Goal: Task Accomplishment & Management: Use online tool/utility

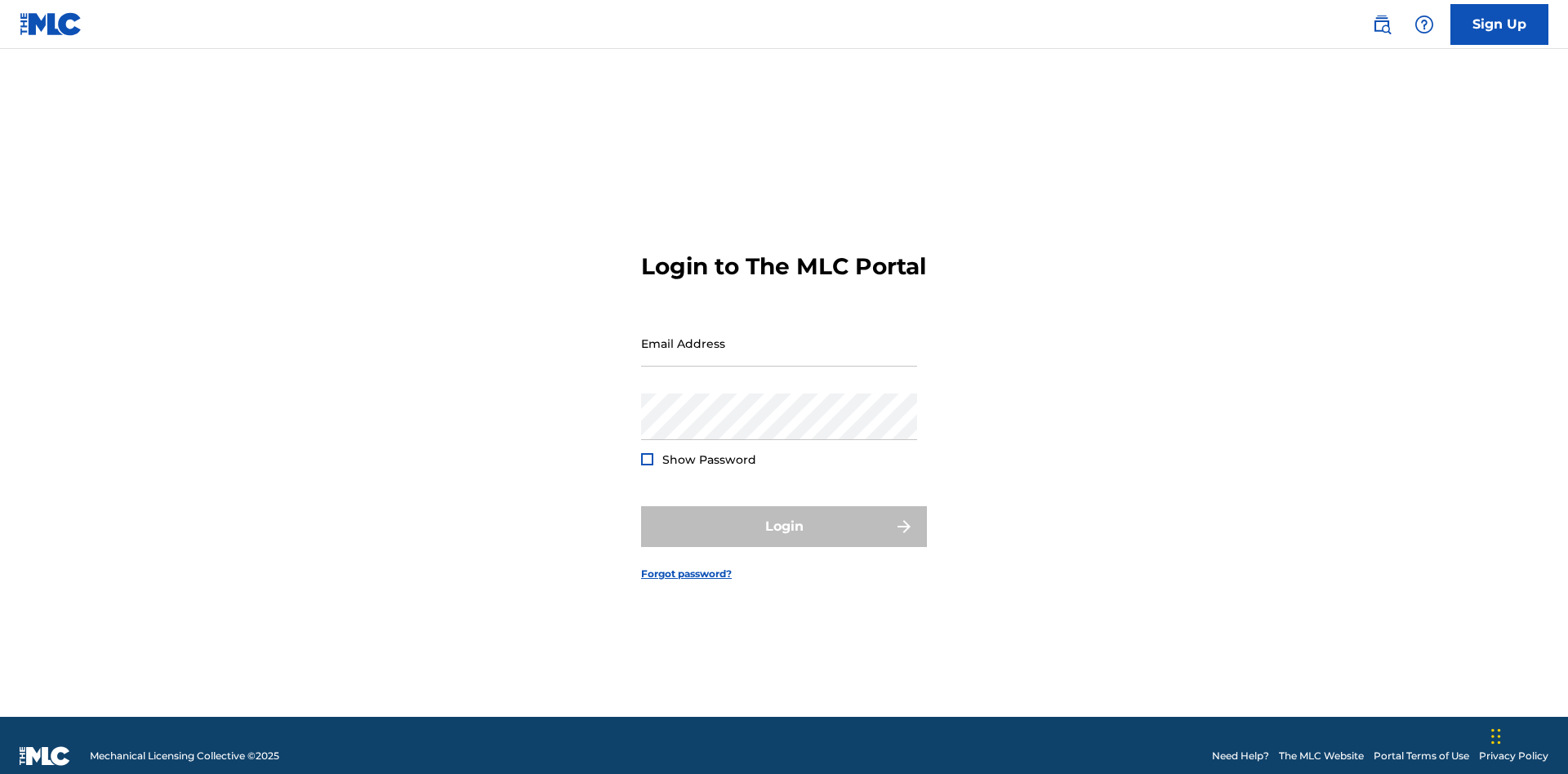
scroll to position [21, 0]
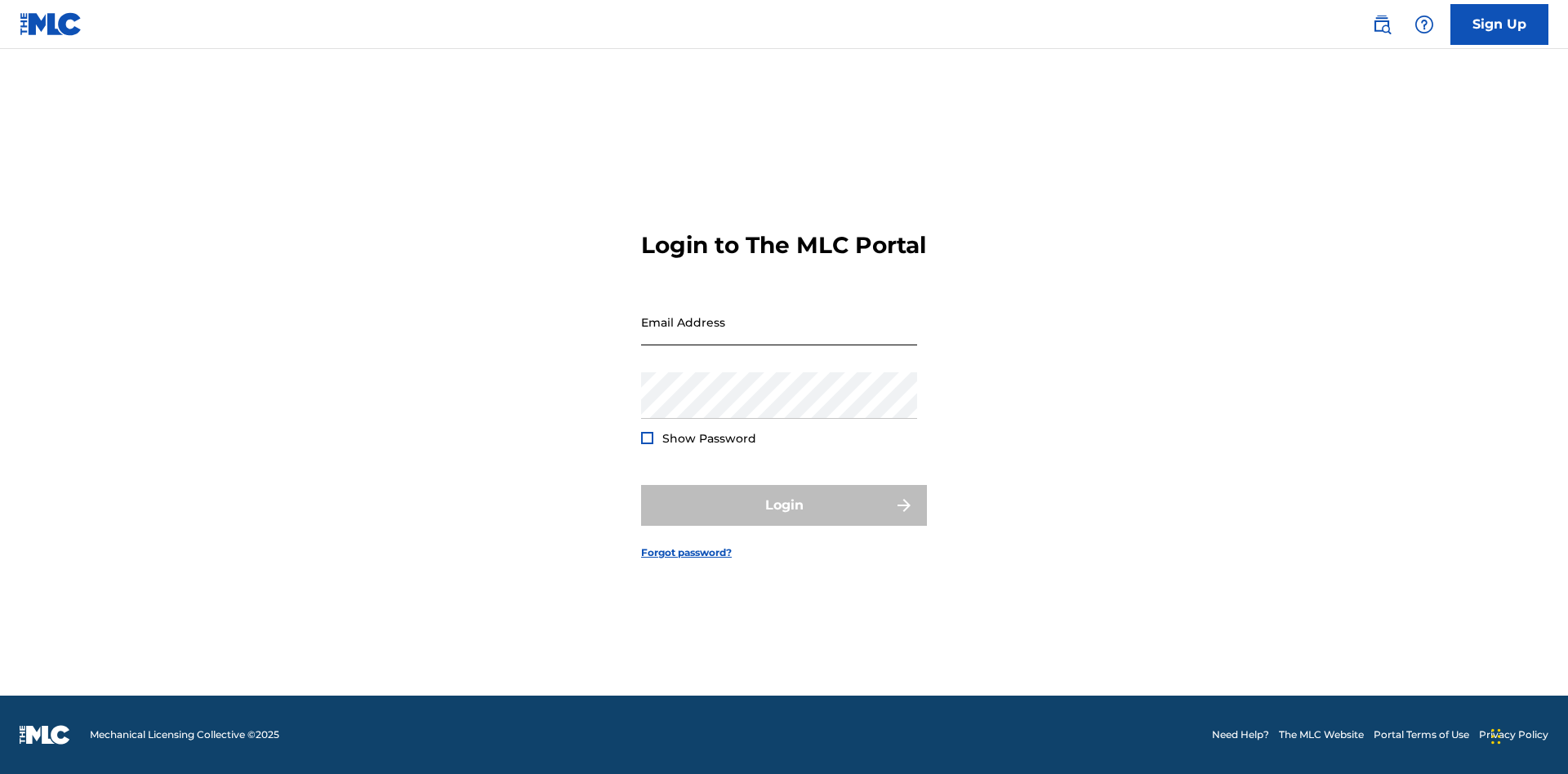
click at [779, 335] on input "Email Address" at bounding box center [779, 322] width 276 height 46
type input "[EMAIL_ADDRESS][DOMAIN_NAME]"
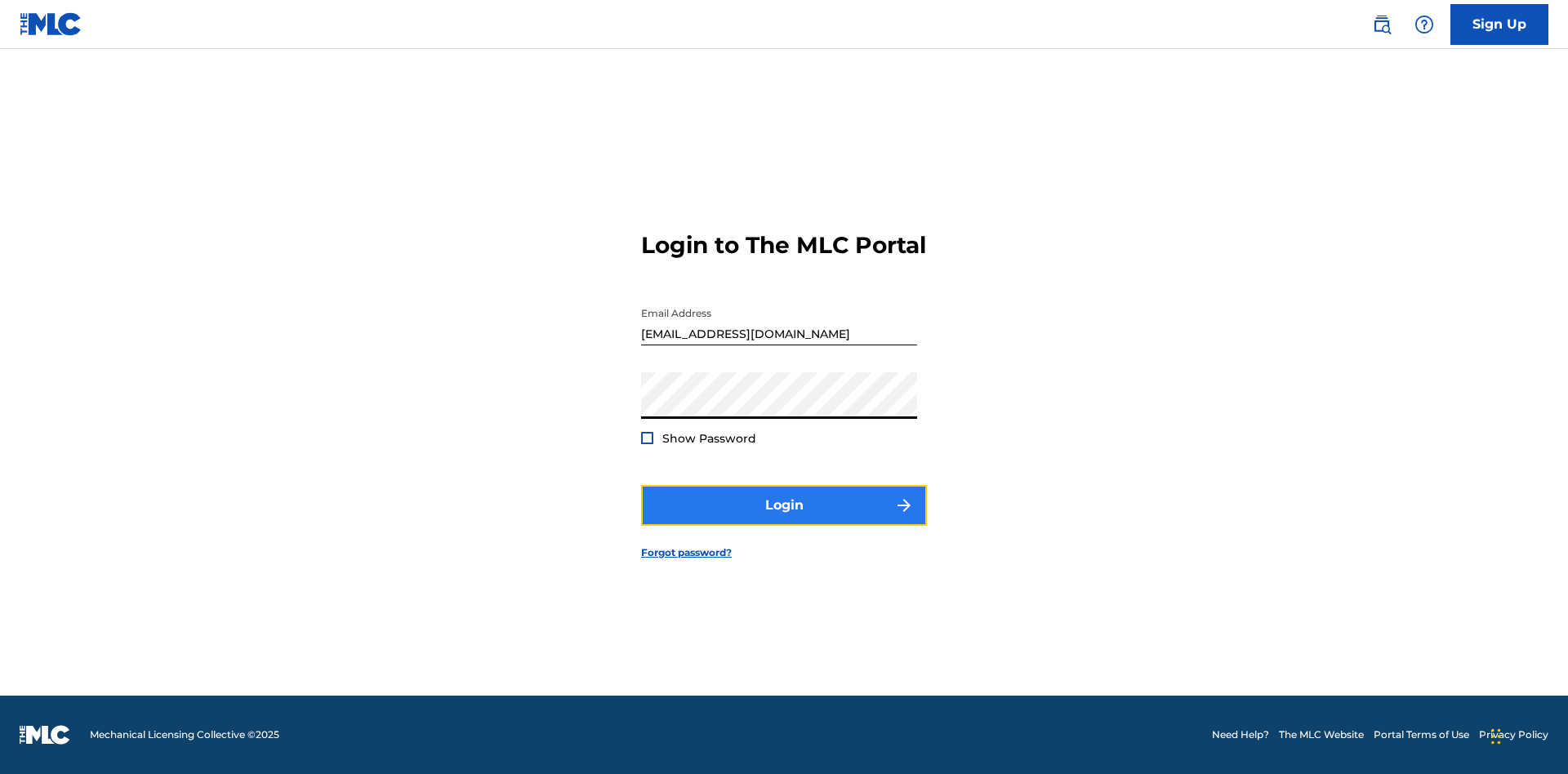
click at [784, 519] on button "Login" at bounding box center [784, 505] width 286 height 41
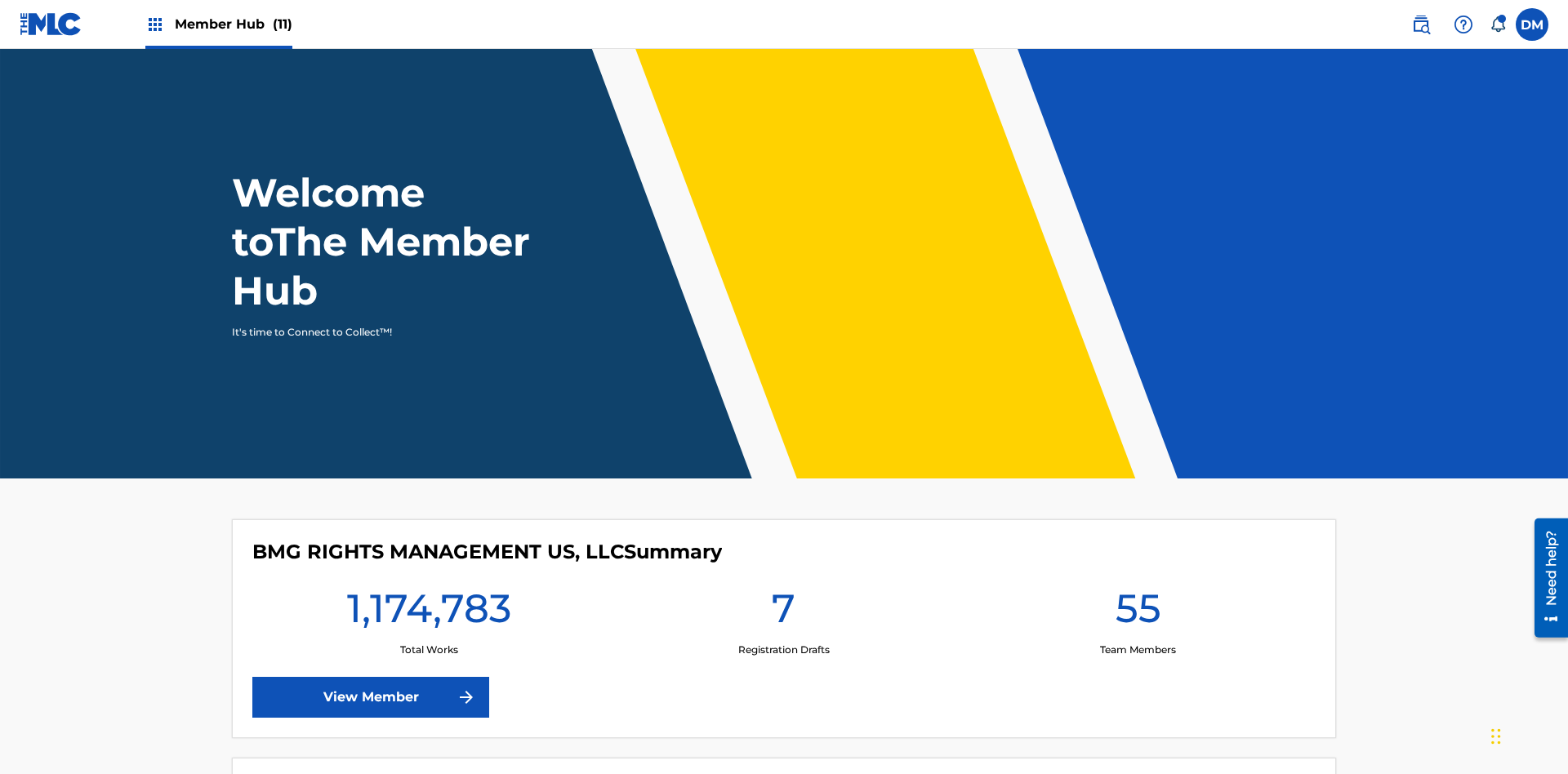
click at [218, 23] on span "Member Hub (11)" at bounding box center [233, 24] width 118 height 19
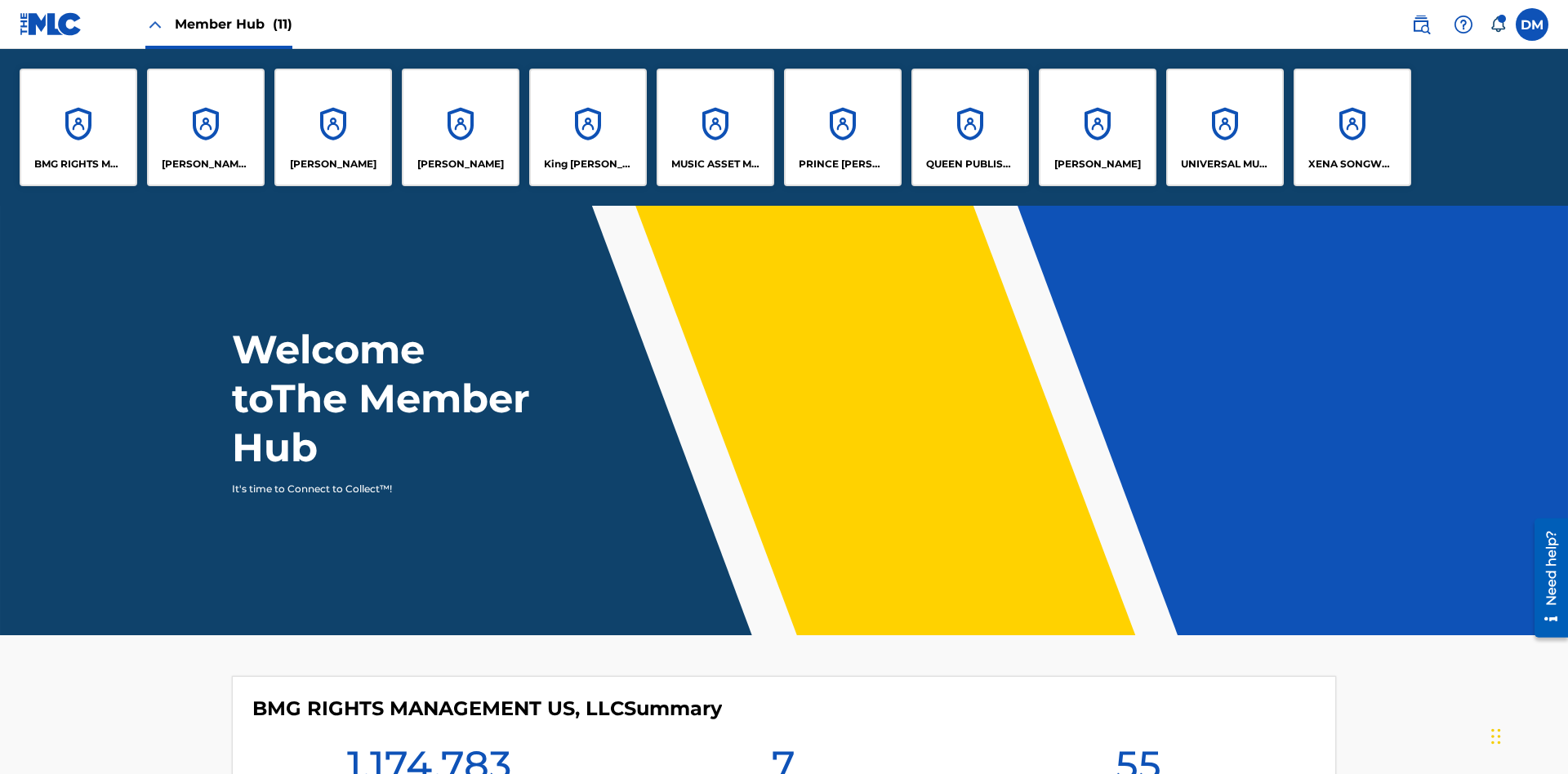
scroll to position [59, 0]
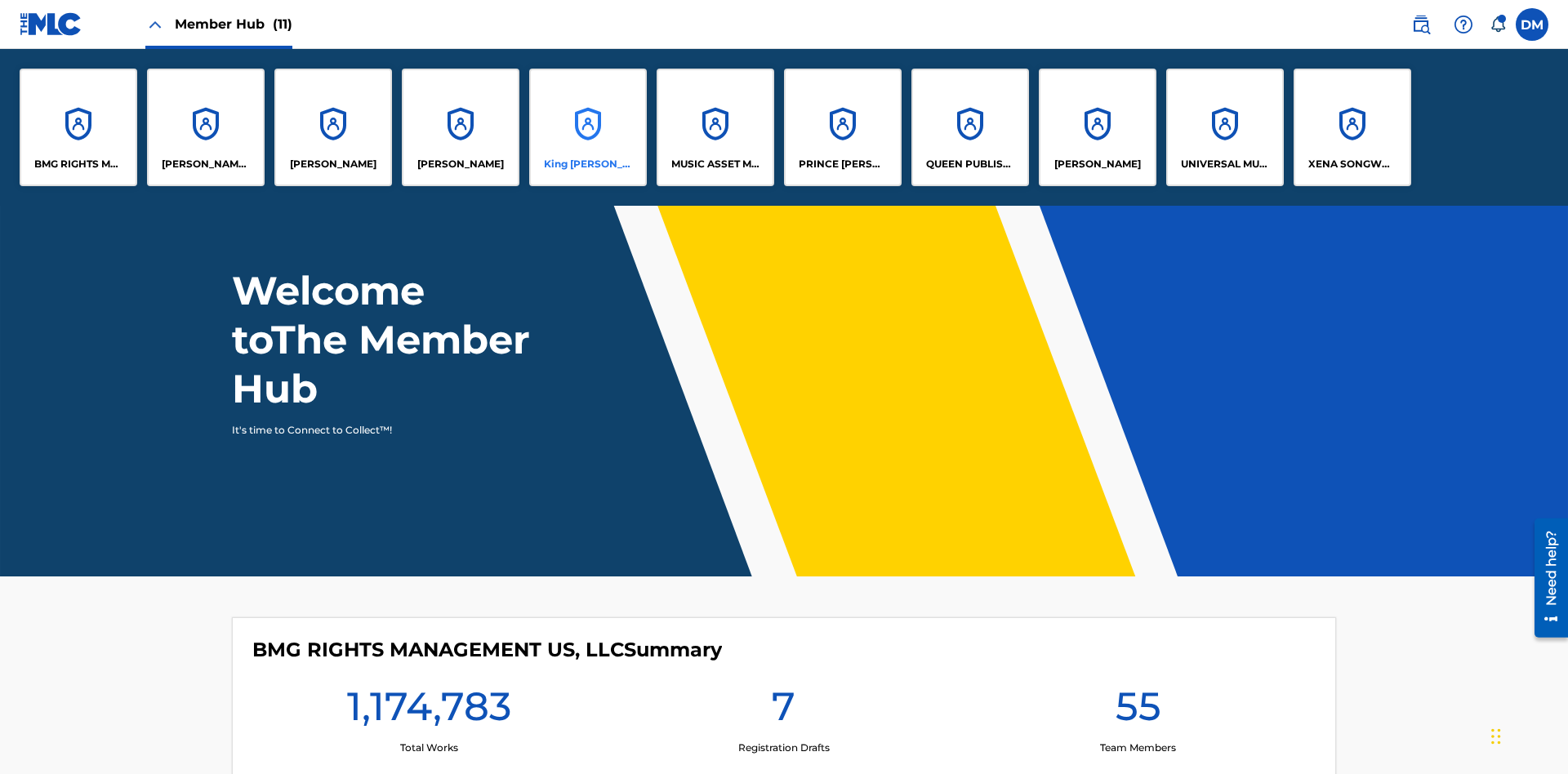
click at [587, 164] on p "King [PERSON_NAME]" at bounding box center [588, 164] width 89 height 15
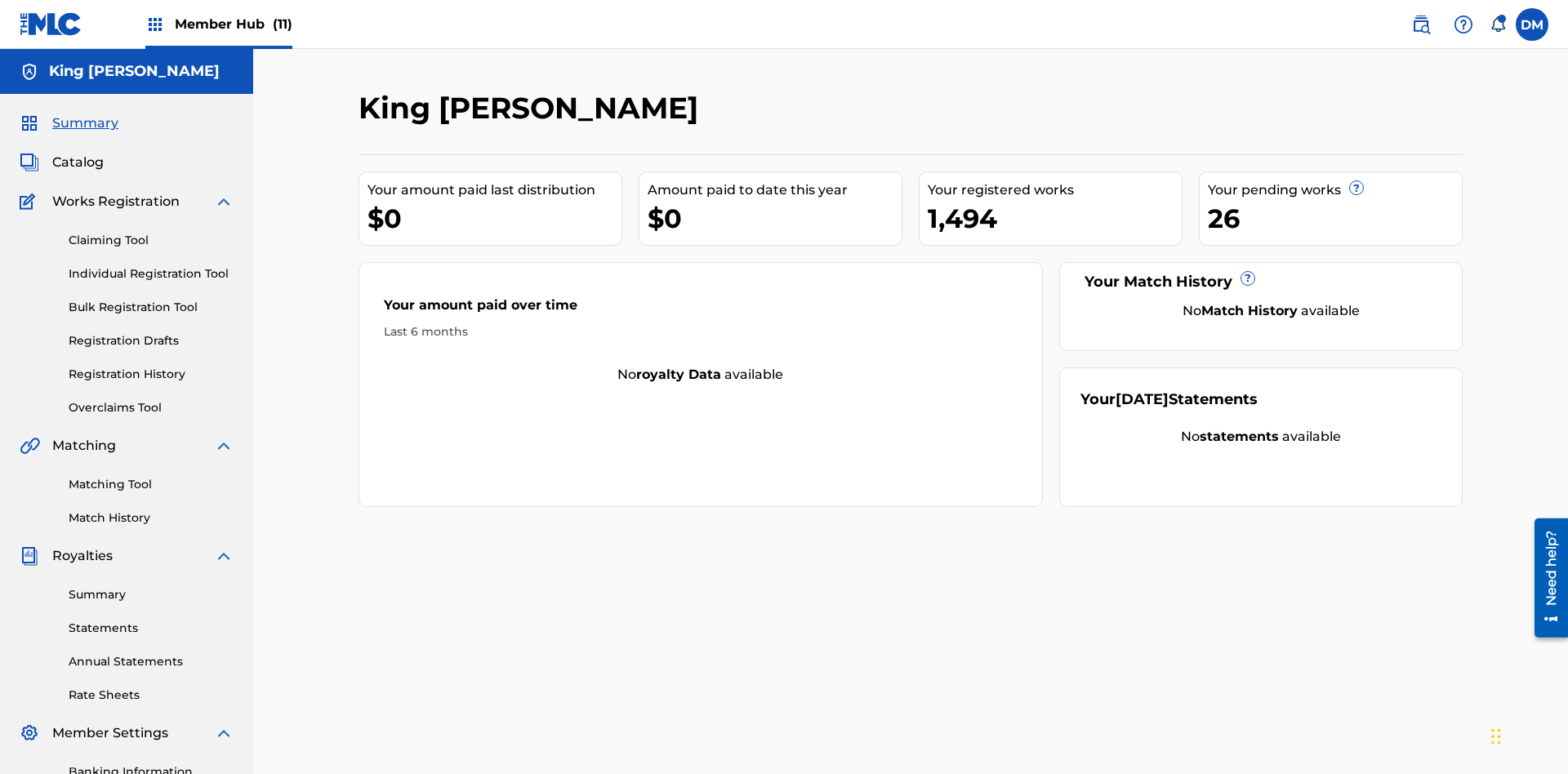
scroll to position [239, 0]
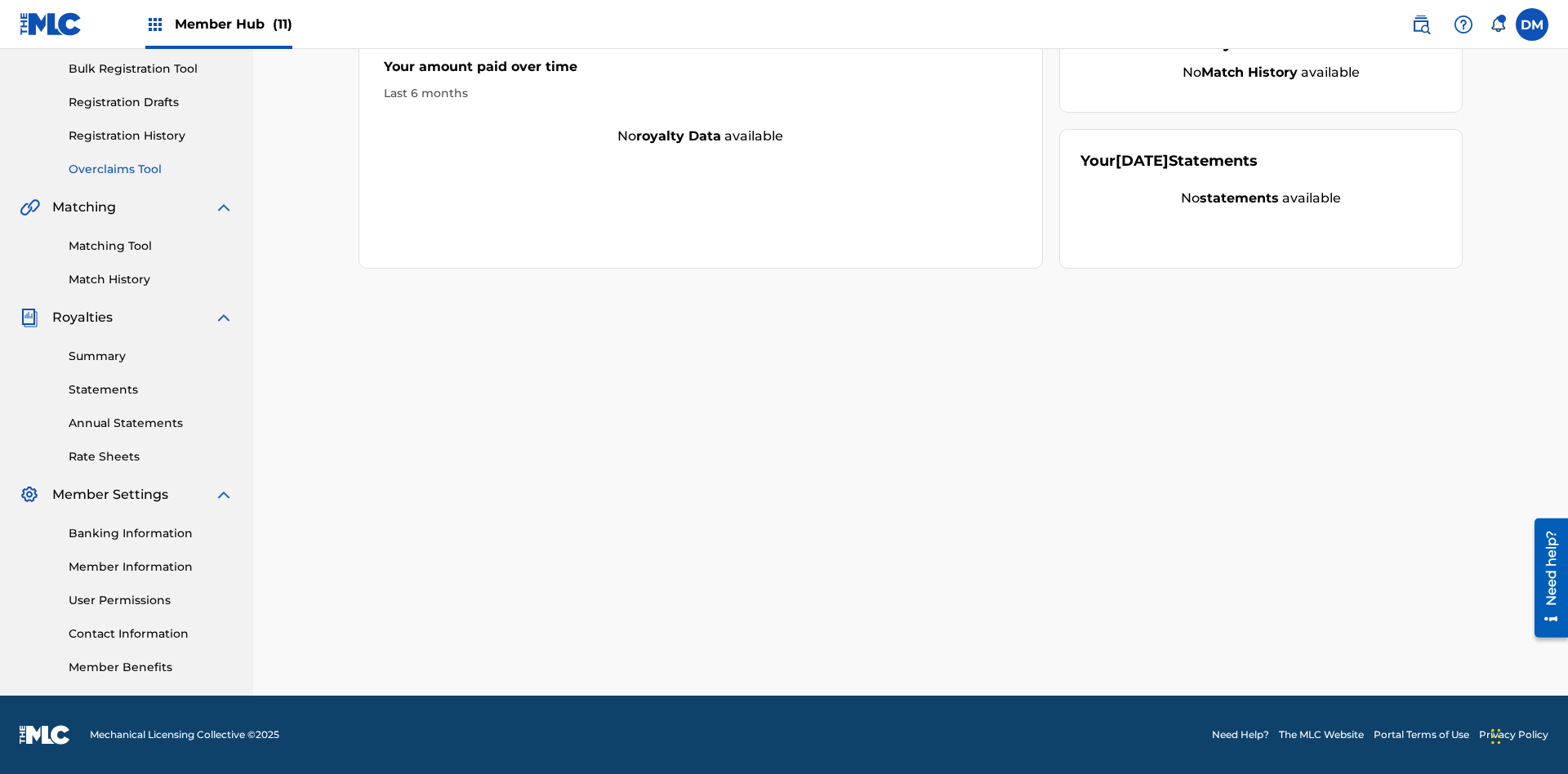
click at [152, 169] on link "Overclaims Tool" at bounding box center [152, 169] width 165 height 17
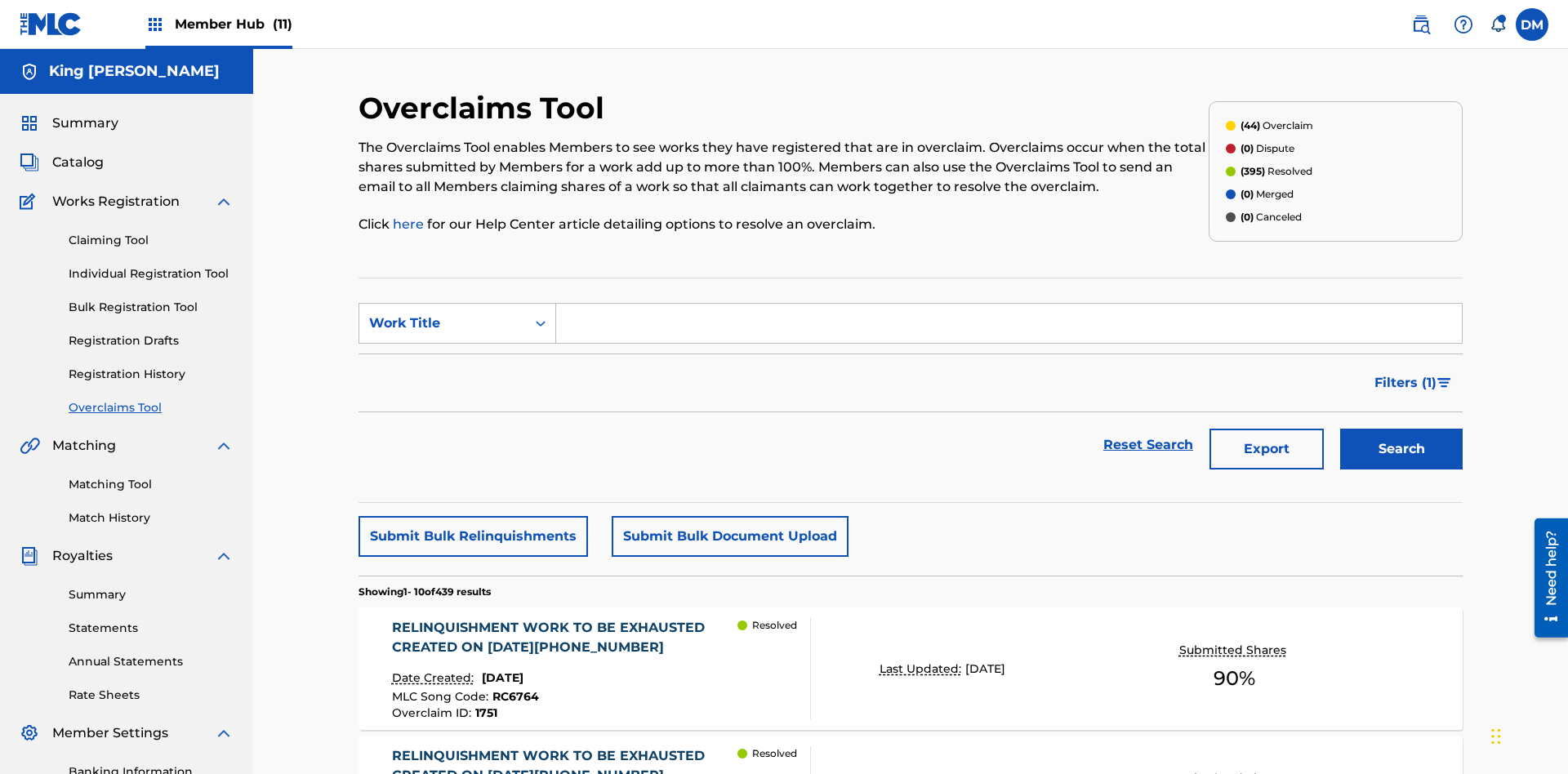
scroll to position [210, 0]
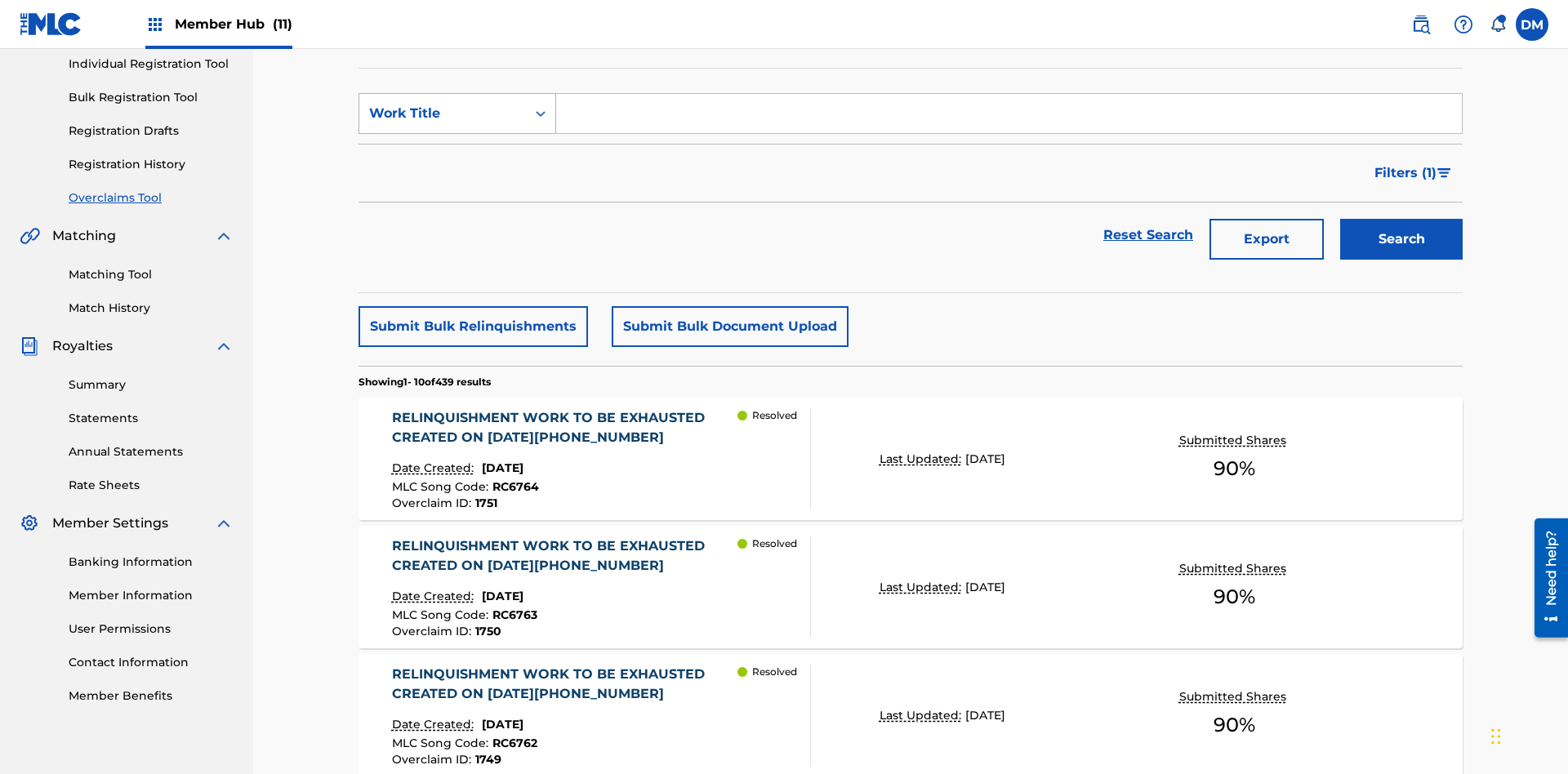
click at [442, 113] on div "Work Title" at bounding box center [442, 113] width 147 height 20
click at [457, 195] on div "Overclaim ID" at bounding box center [457, 195] width 196 height 41
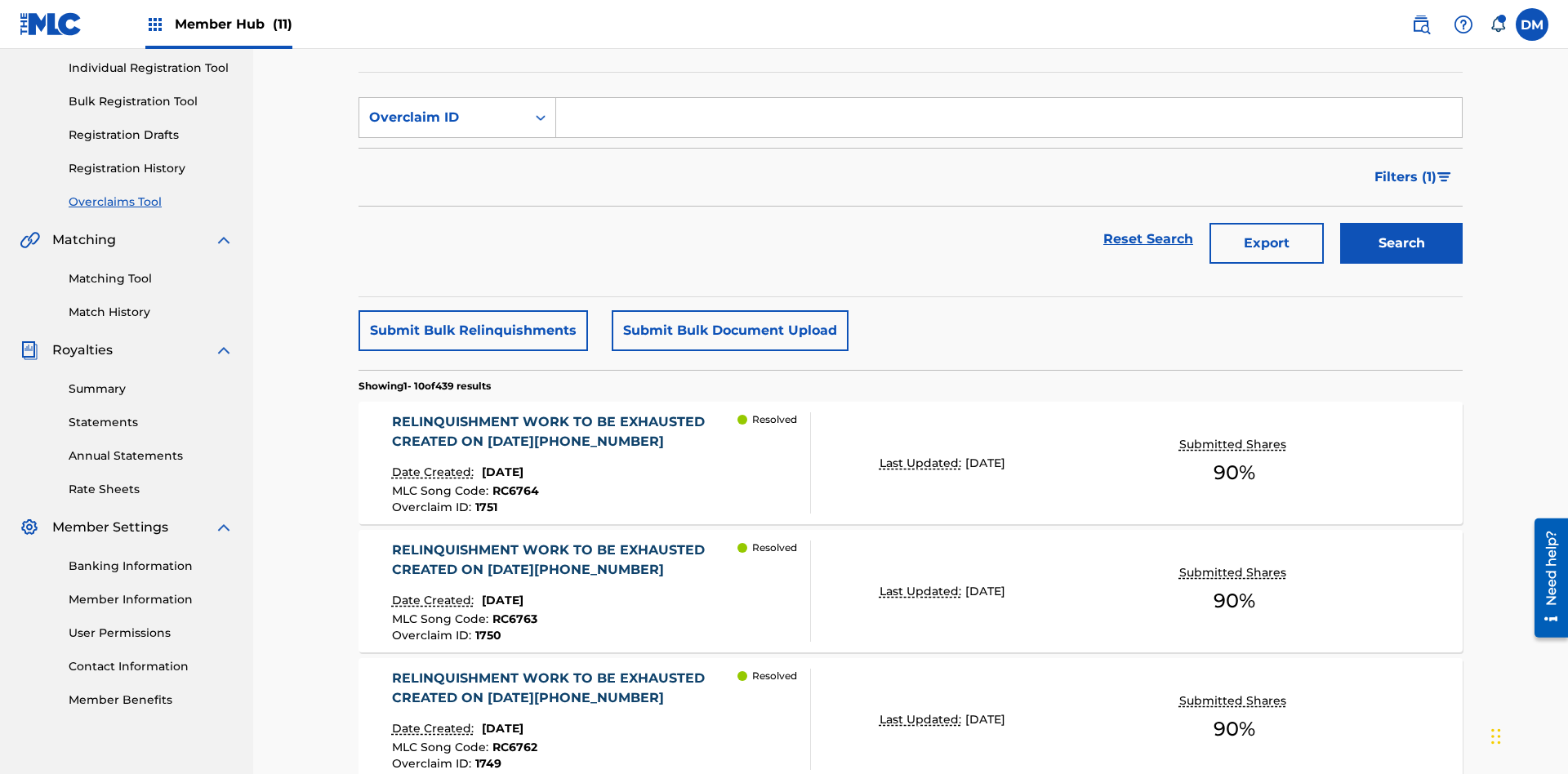
click at [1008, 118] on input "Search Form" at bounding box center [1008, 117] width 906 height 39
type input "1421"
click at [1402, 223] on button "Search" at bounding box center [1402, 243] width 123 height 41
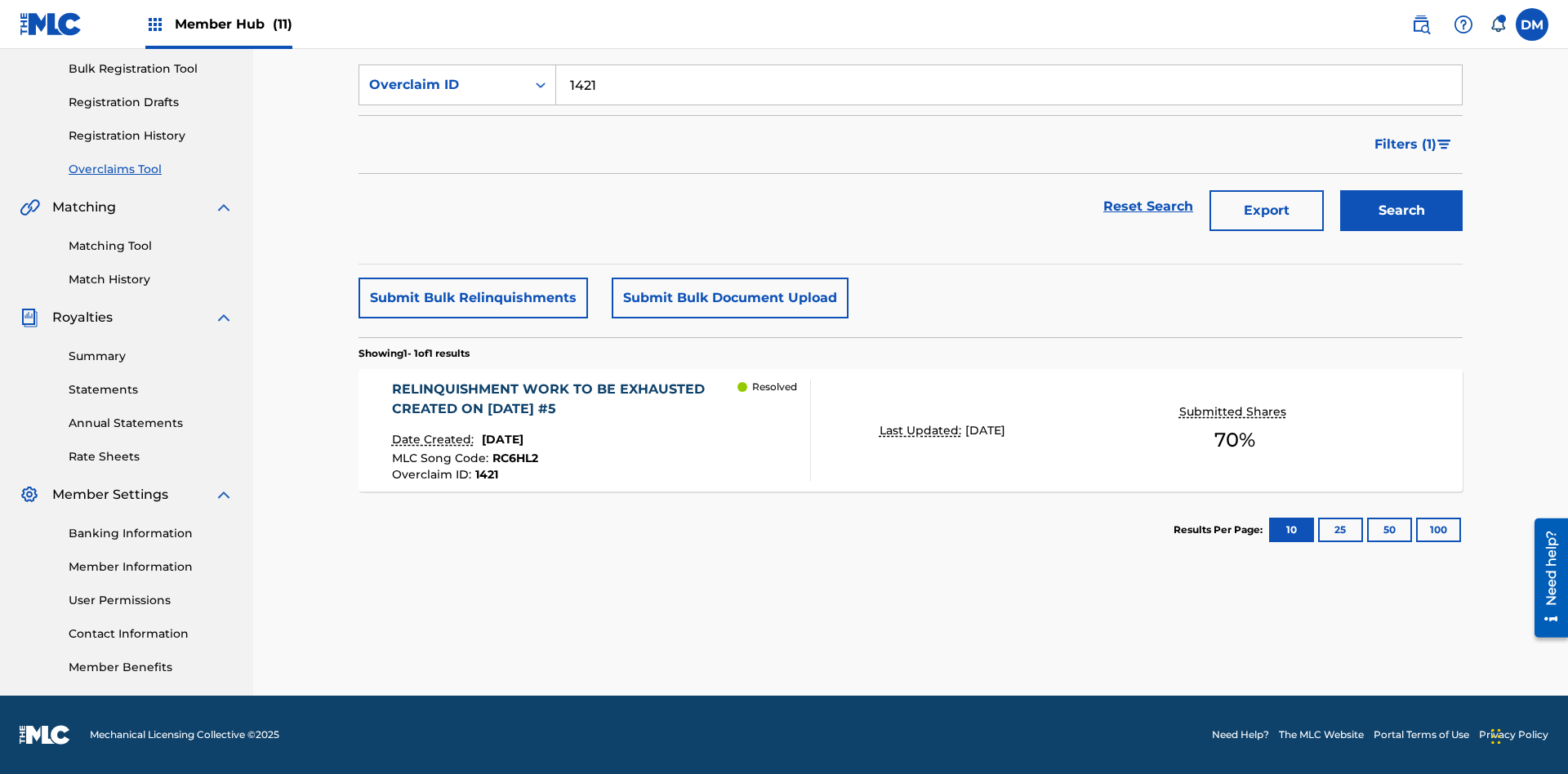
click at [911, 430] on p "Last Updated:" at bounding box center [922, 430] width 86 height 17
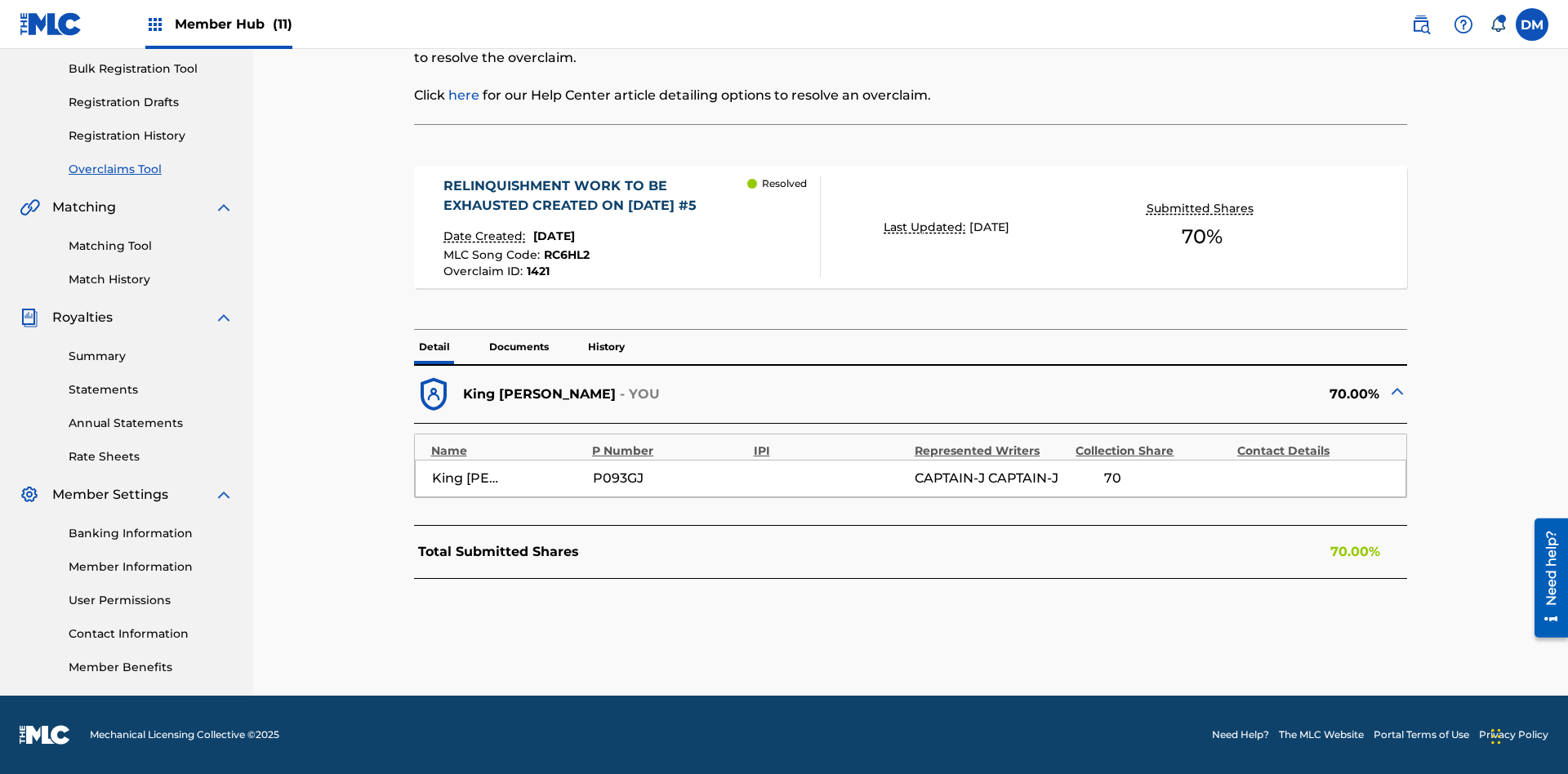
click at [518, 347] on p "Documents" at bounding box center [519, 347] width 70 height 34
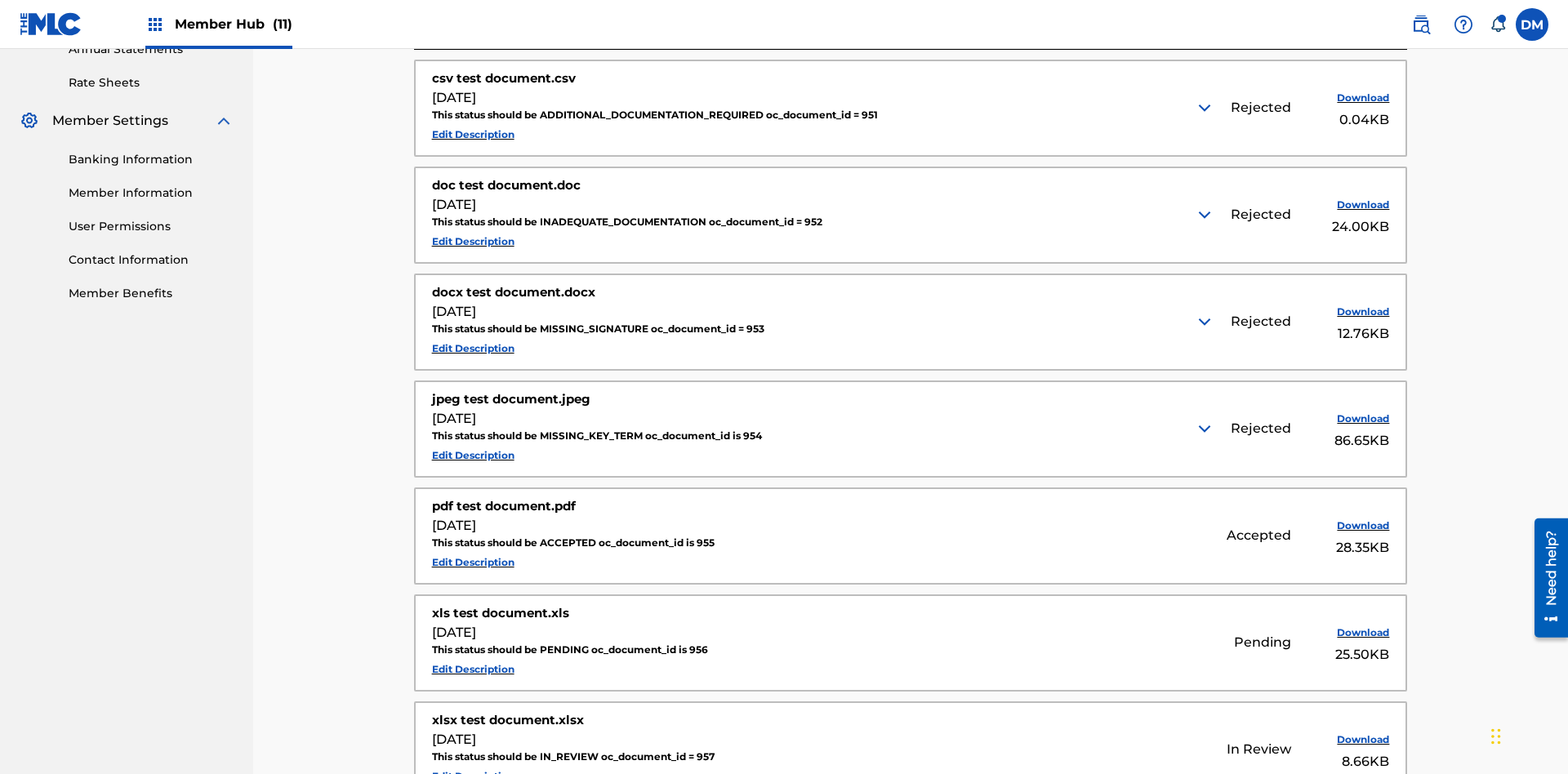
click at [1206, 108] on img at bounding box center [1205, 107] width 20 height 20
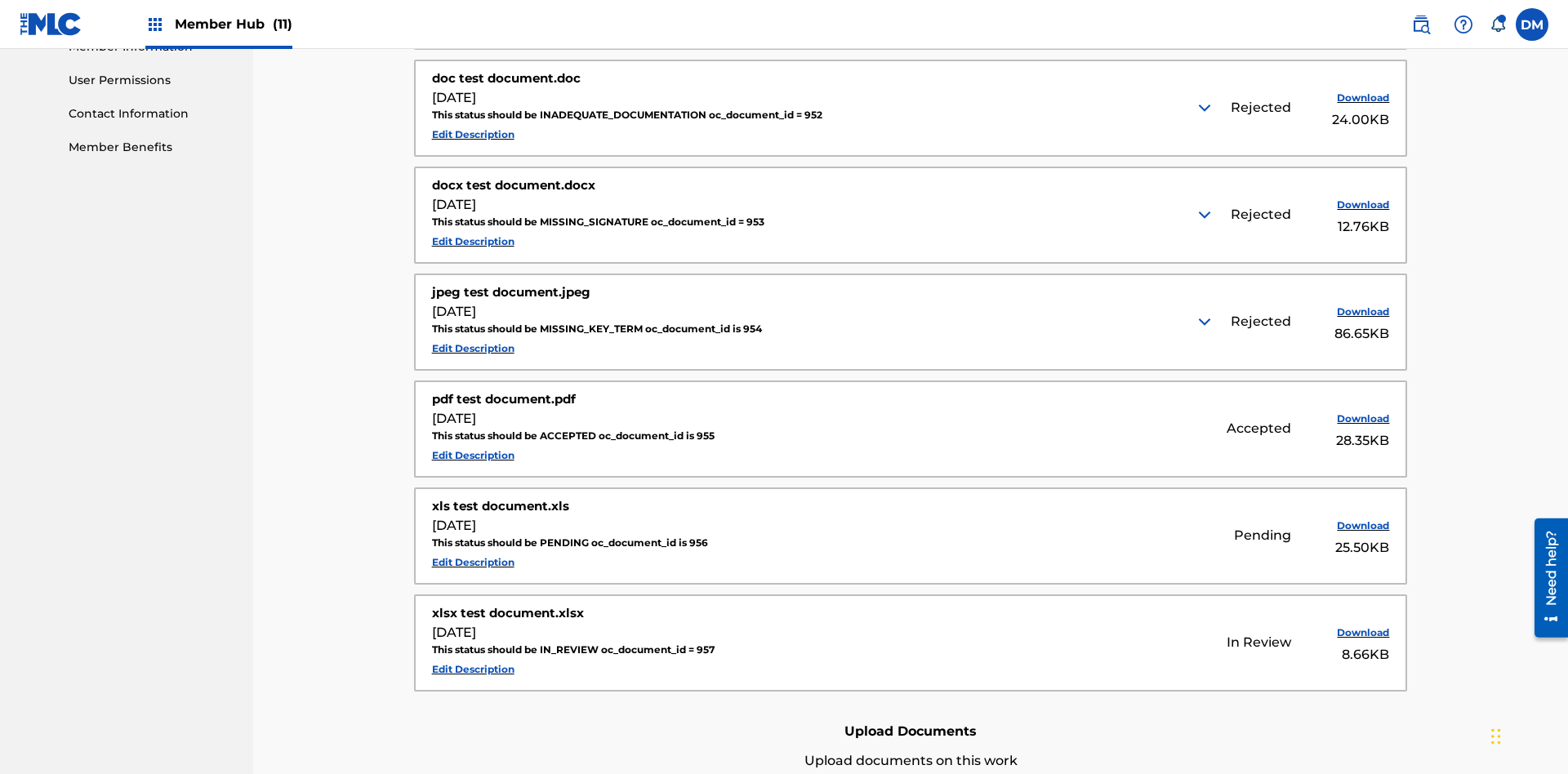
click at [1206, 108] on img at bounding box center [1205, 107] width 20 height 20
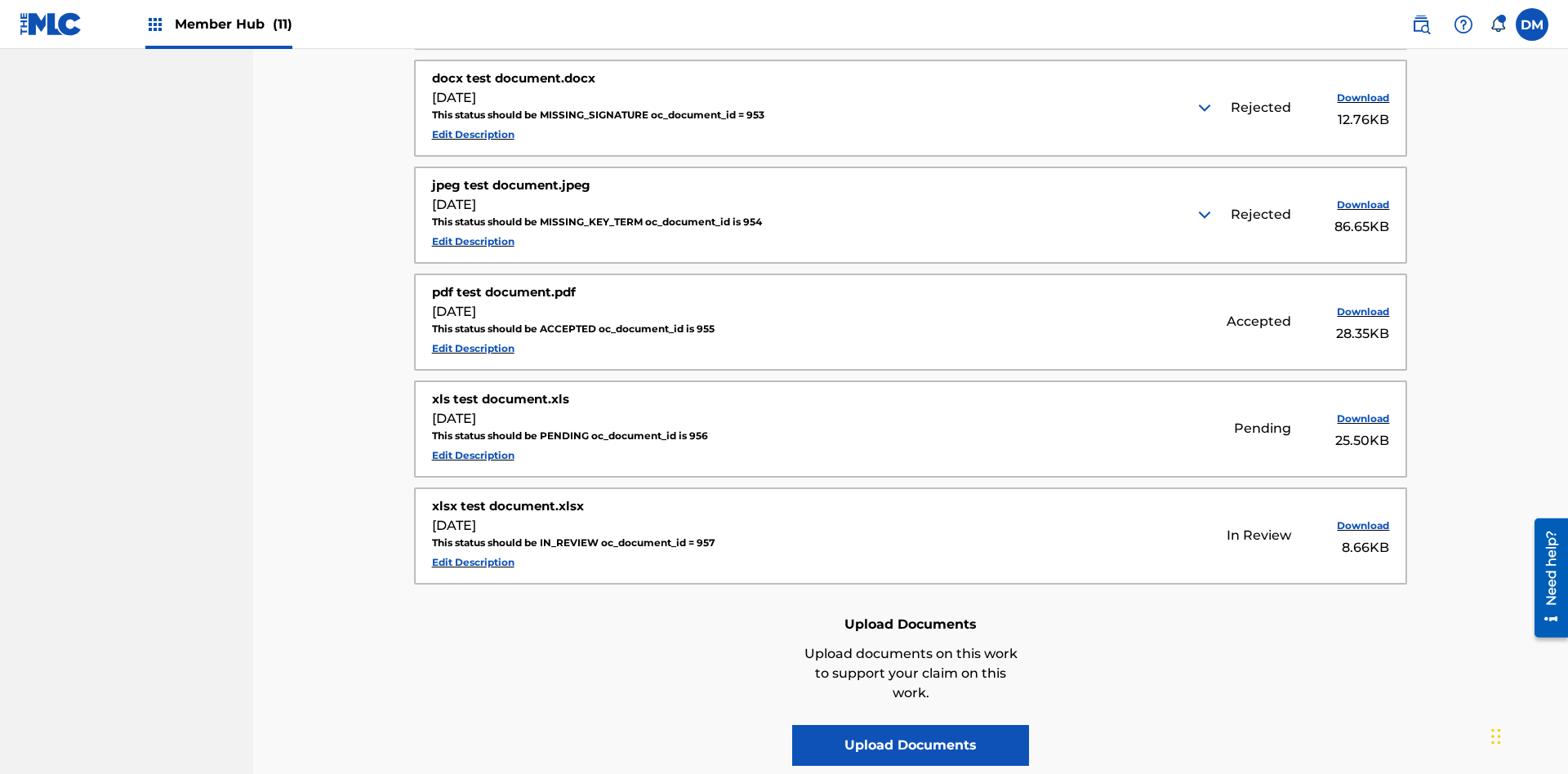
click at [1206, 108] on img at bounding box center [1205, 107] width 20 height 20
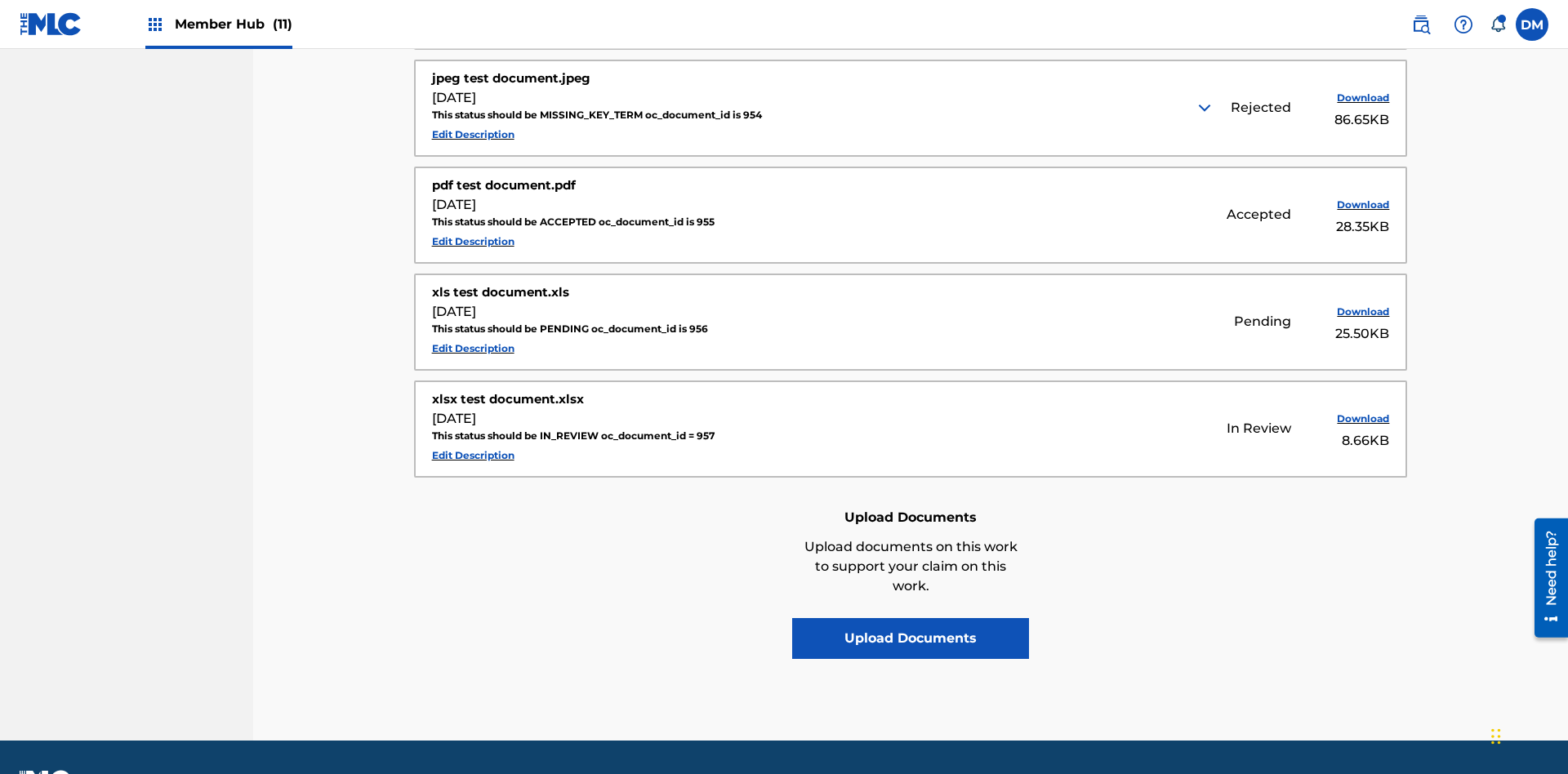
click at [1206, 108] on img at bounding box center [1205, 107] width 20 height 20
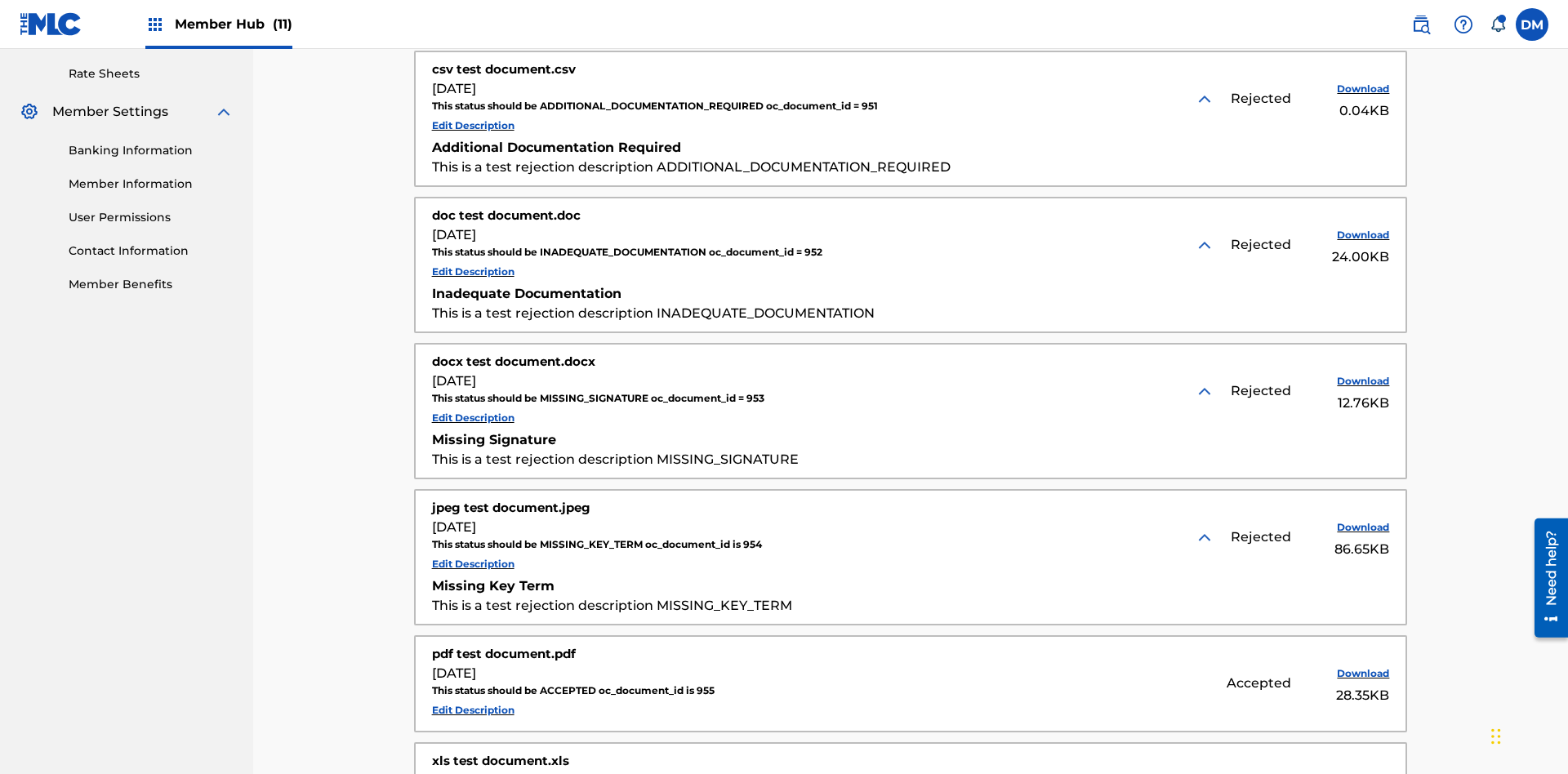
scroll to position [612, 0]
